Goal: Transaction & Acquisition: Download file/media

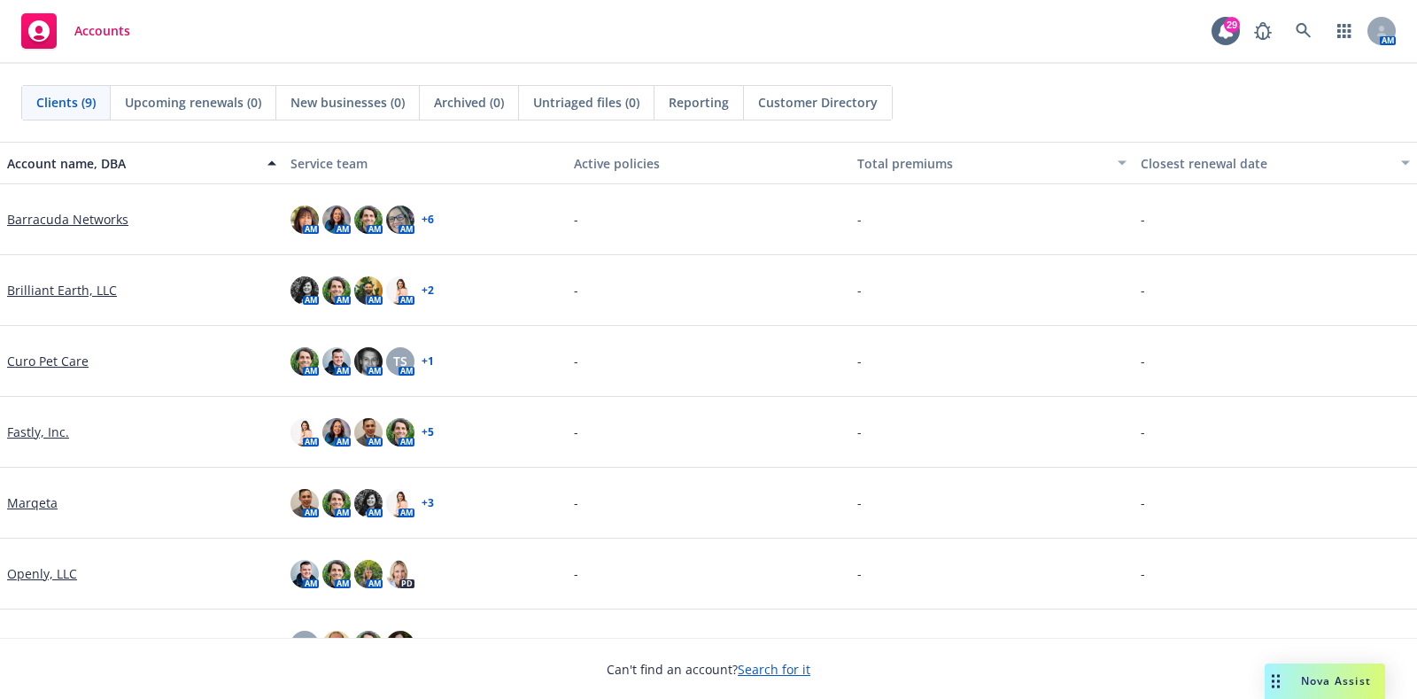
click at [34, 496] on link "Marqeta" at bounding box center [32, 502] width 50 height 19
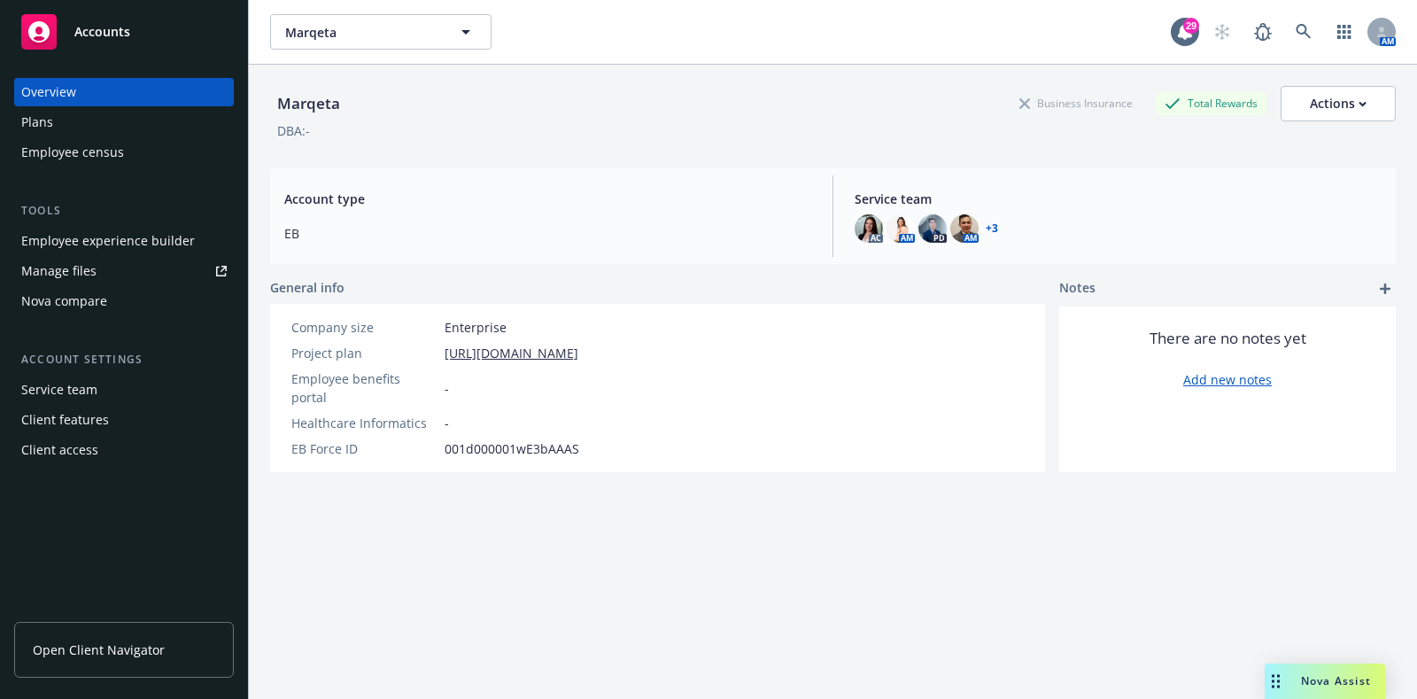
click at [128, 261] on link "Manage files" at bounding box center [124, 271] width 220 height 28
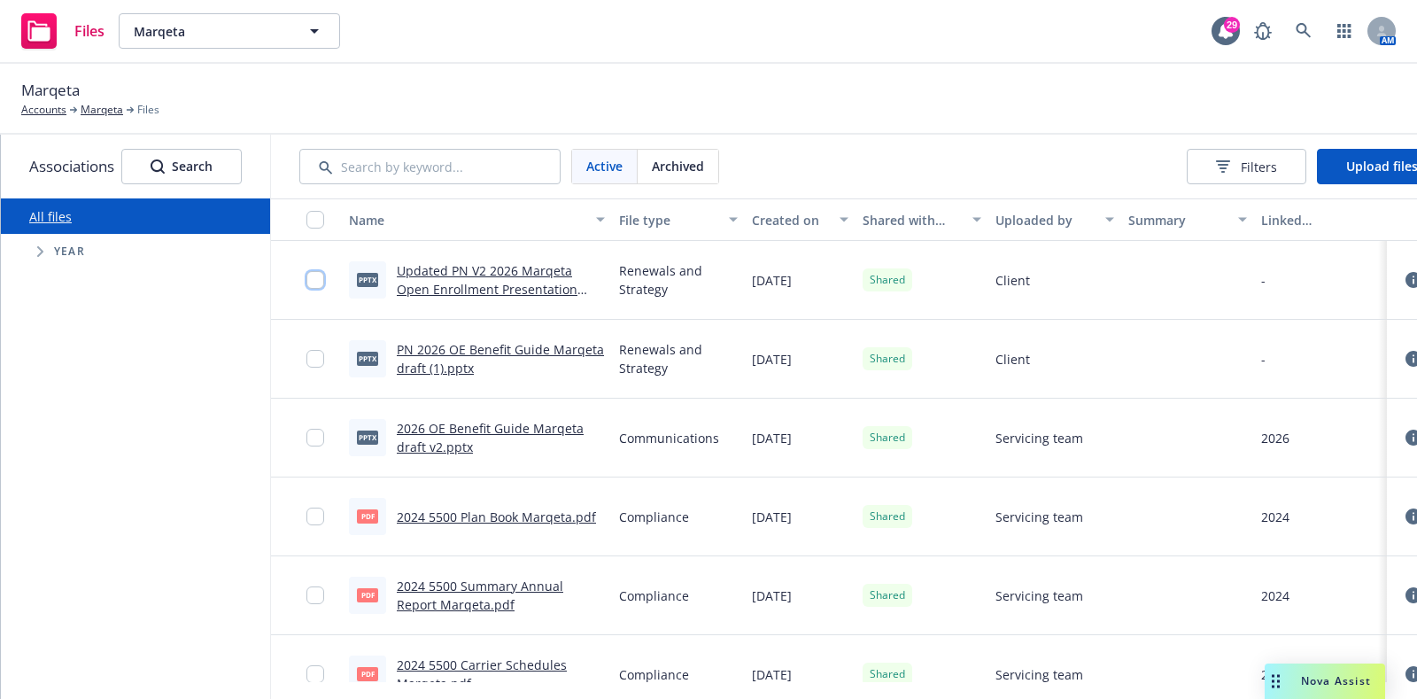
click at [309, 287] on input "checkbox" at bounding box center [315, 280] width 18 height 18
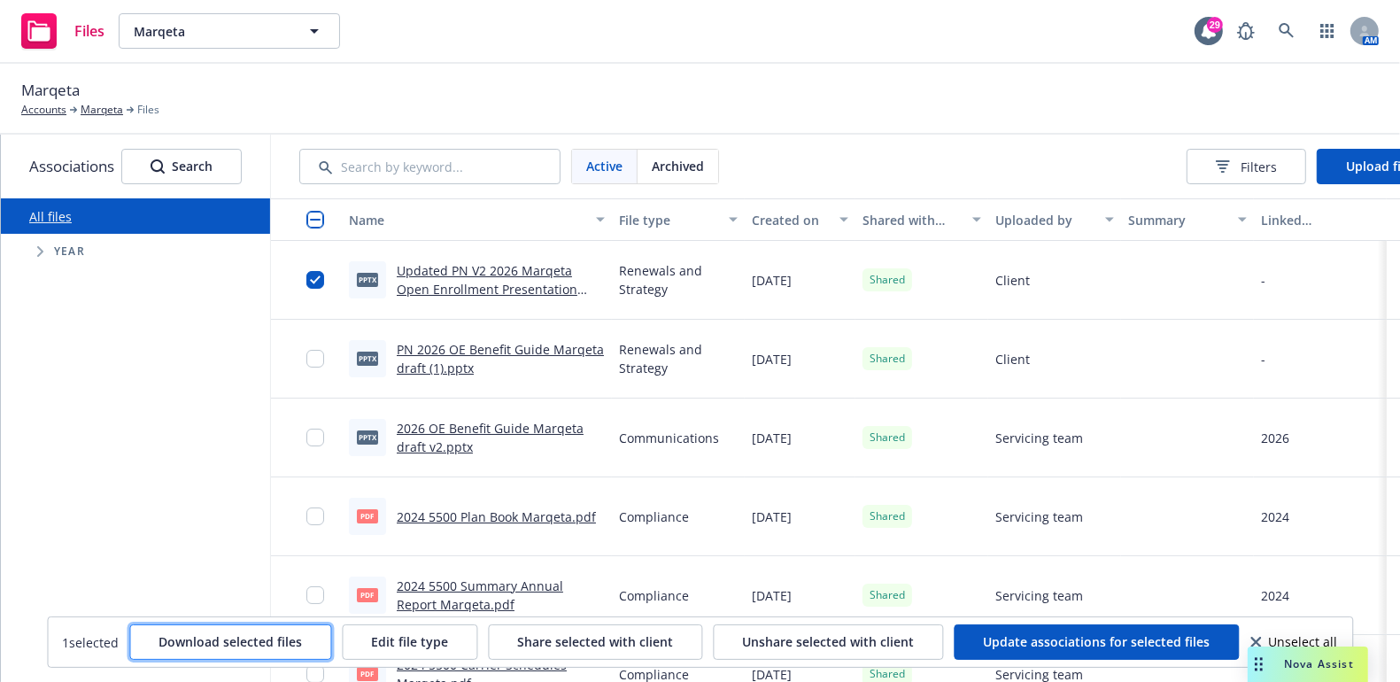
click at [257, 639] on span "Download selected files" at bounding box center [231, 641] width 144 height 17
